Goal: Book appointment/travel/reservation

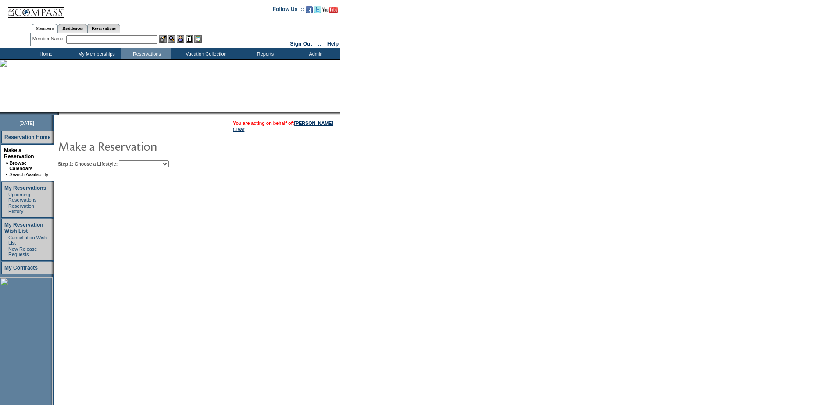
click at [164, 167] on select "Beach Leisure Metropolitan Mountain OIAL for Adventure OIAL for Couples OIAL fo…" at bounding box center [144, 163] width 50 height 7
select select "Metropolitan"
click at [134, 161] on select "Beach Leisure Metropolitan Mountain OIAL for Adventure OIAL for Couples OIAL fo…" at bounding box center [144, 163] width 50 height 7
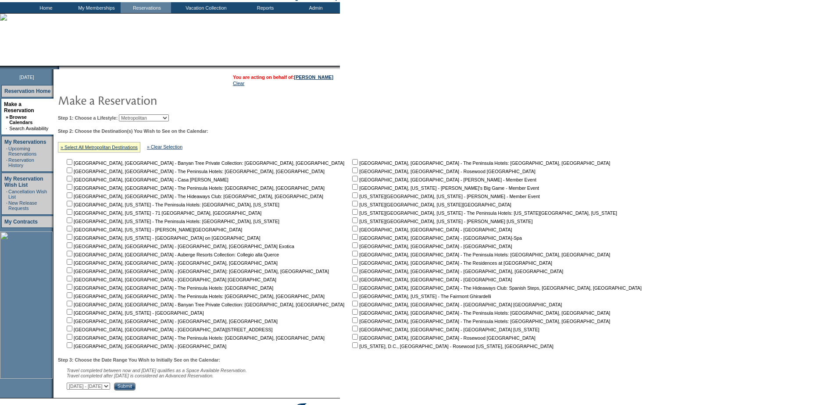
scroll to position [102, 0]
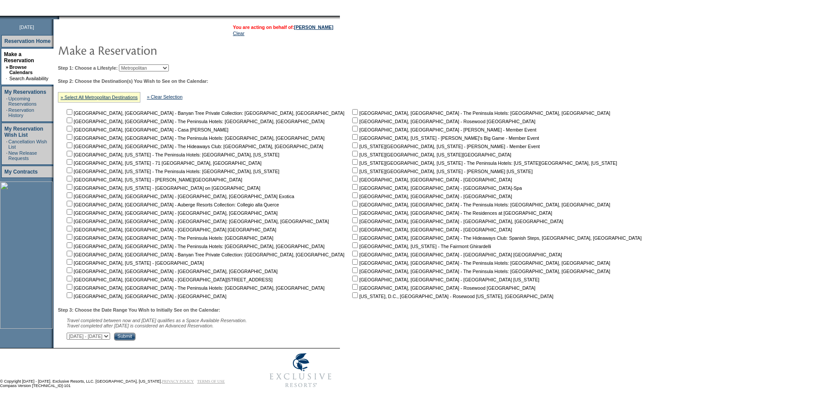
click at [72, 259] on input "checkbox" at bounding box center [70, 262] width 6 height 6
checkbox input "true"
click at [110, 333] on select "October 1, 2025 - November 15, 2025 November 16, 2025 - December 30, 2025 Decem…" at bounding box center [88, 336] width 43 height 7
select select "11/16/2025|12/30/2025"
click at [71, 333] on select "October 1, 2025 - November 15, 2025 November 16, 2025 - December 30, 2025 Decem…" at bounding box center [88, 336] width 43 height 7
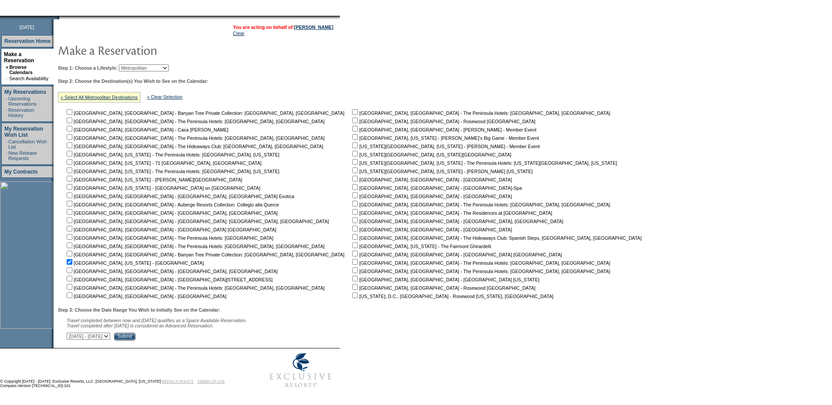
click at [135, 336] on input "Submit" at bounding box center [124, 337] width 21 height 8
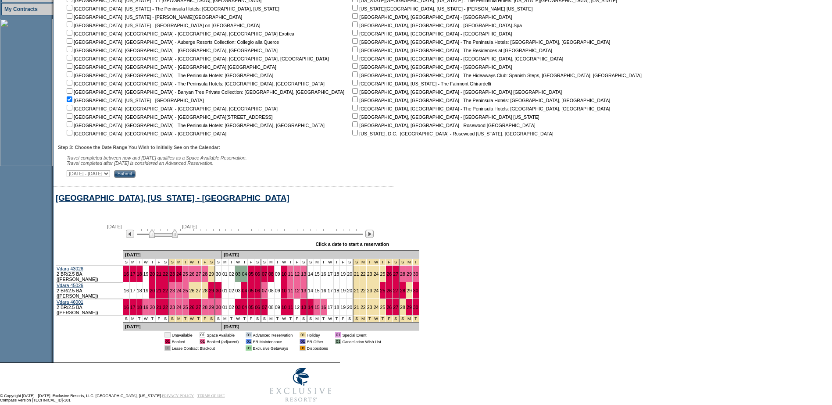
scroll to position [276, 0]
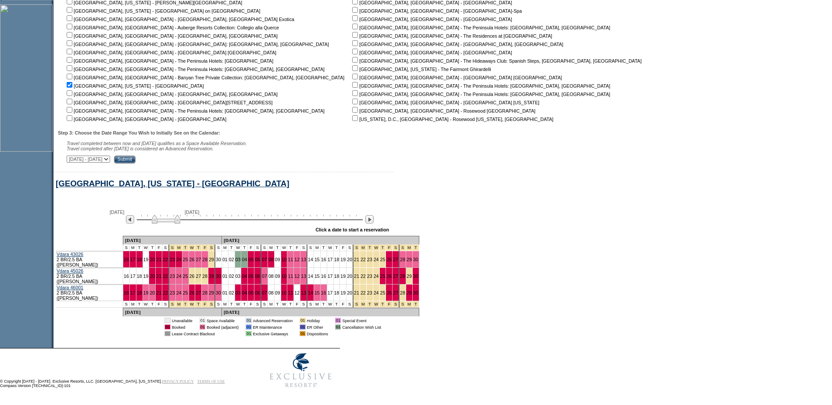
click at [180, 224] on img at bounding box center [166, 219] width 28 height 9
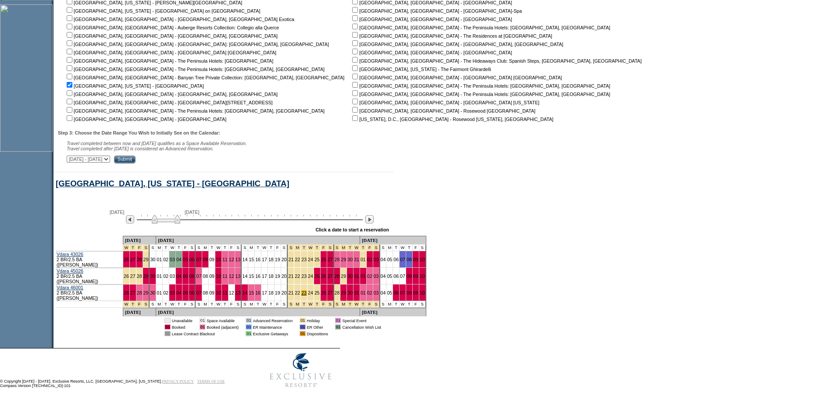
click at [301, 292] on link "23" at bounding box center [303, 292] width 5 height 5
